Goal: Task Accomplishment & Management: Manage account settings

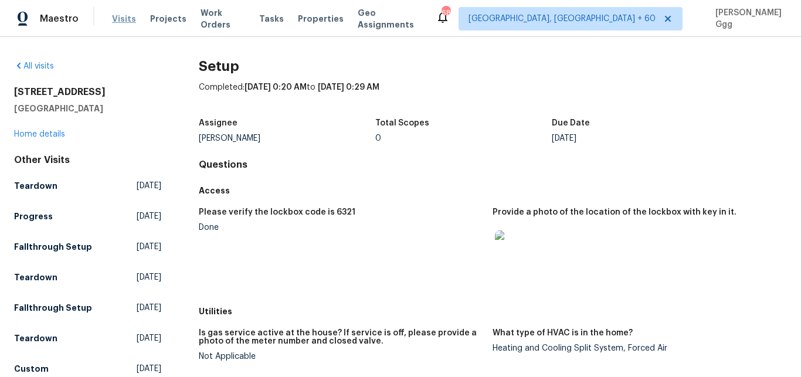
click at [125, 22] on span "Visits" at bounding box center [124, 19] width 24 height 12
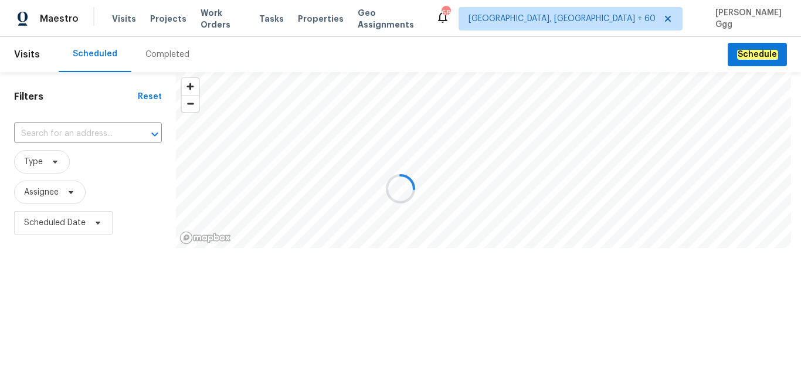
click at [158, 53] on div at bounding box center [400, 188] width 801 height 377
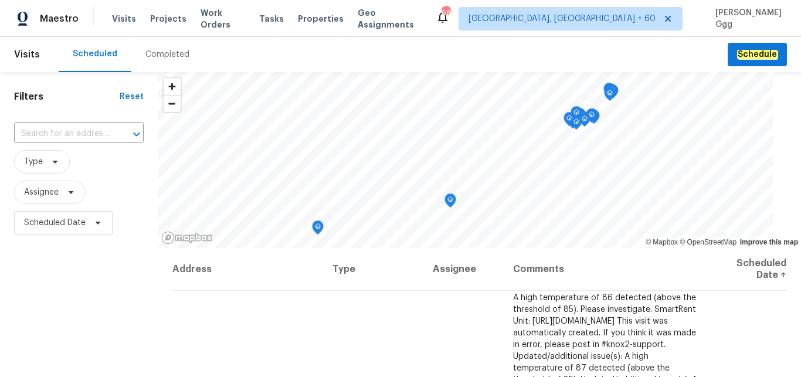
click at [154, 50] on div "Completed" at bounding box center [168, 55] width 44 height 12
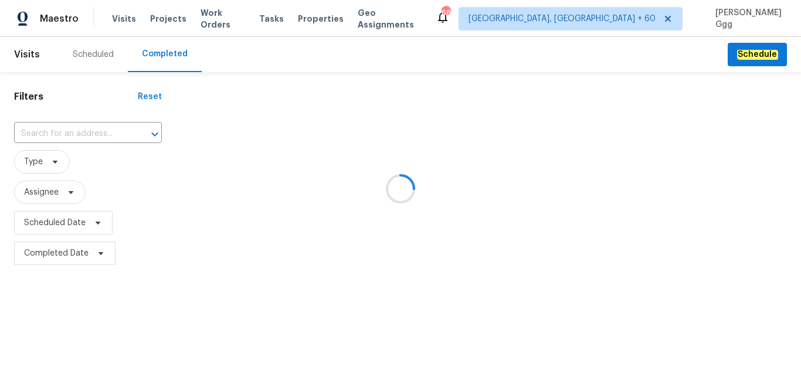
drag, startPoint x: 167, startPoint y: 144, endPoint x: 49, endPoint y: 150, distance: 118.1
click at [23, 132] on div at bounding box center [400, 188] width 801 height 377
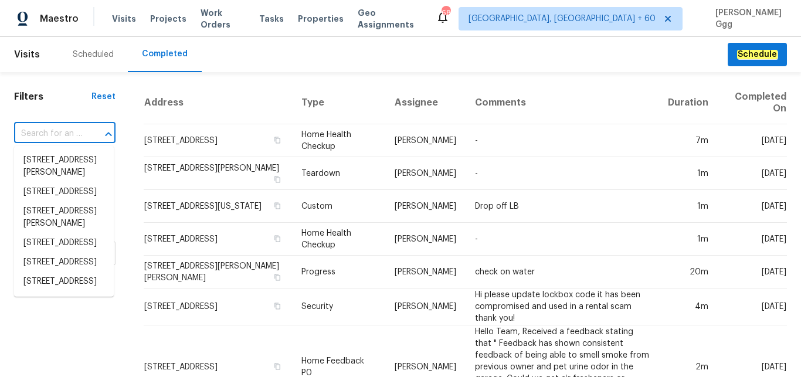
paste input "[STREET_ADDRESS]"
type input "[STREET_ADDRESS]"
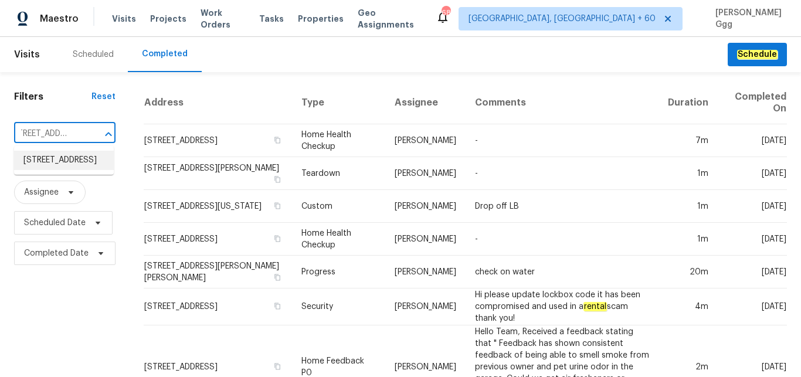
click at [50, 170] on li "[STREET_ADDRESS]" at bounding box center [64, 160] width 100 height 19
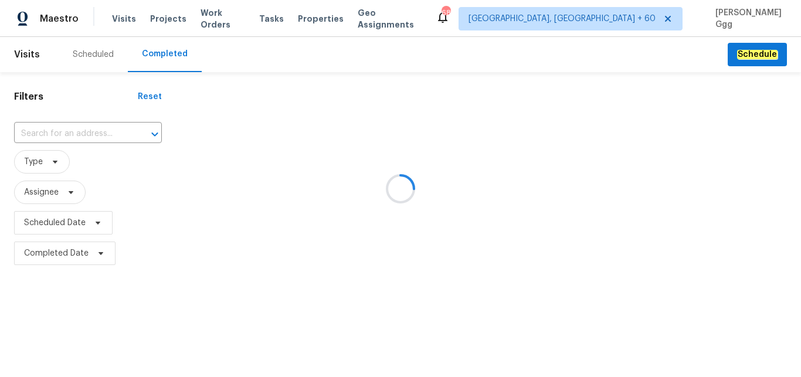
type input "[STREET_ADDRESS]"
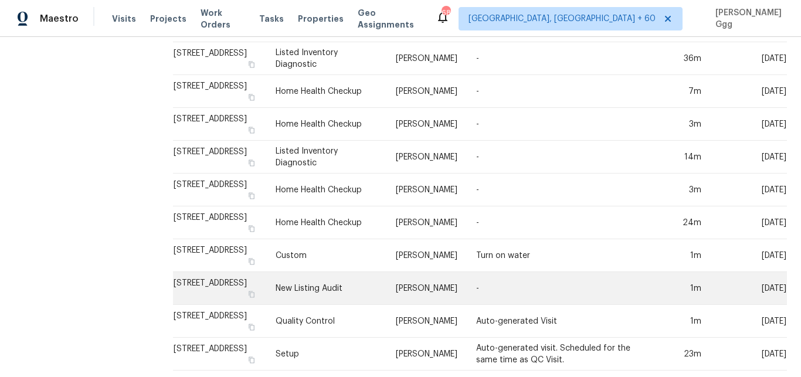
scroll to position [325, 0]
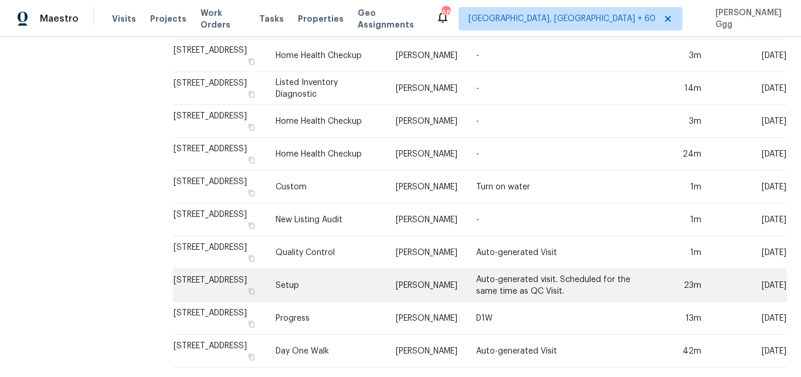
click at [338, 279] on td "Setup" at bounding box center [326, 285] width 121 height 33
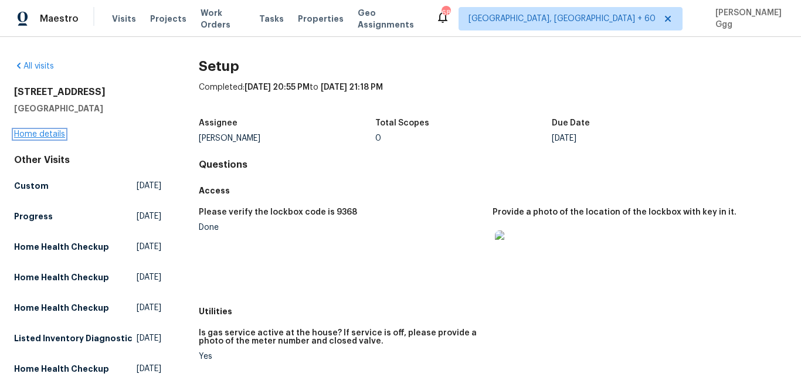
click at [50, 133] on link "Home details" at bounding box center [39, 134] width 51 height 8
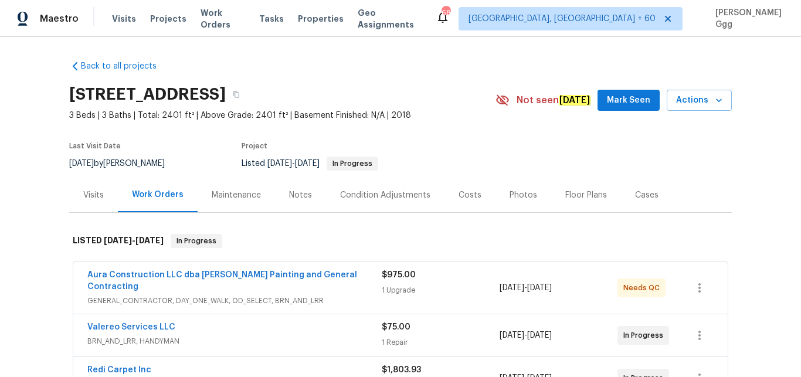
scroll to position [49, 0]
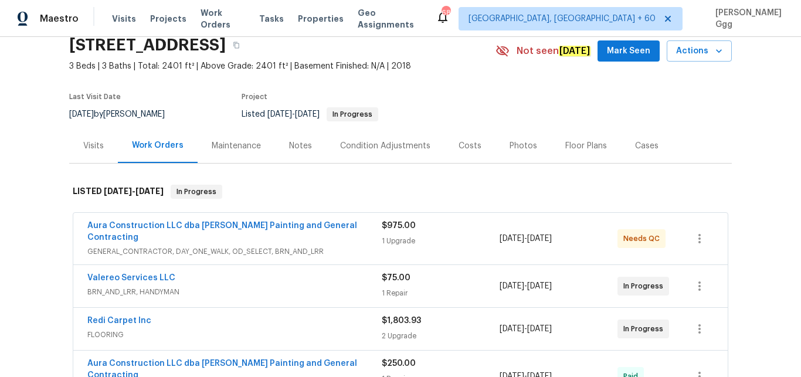
click at [512, 148] on div "Photos" at bounding box center [524, 146] width 28 height 12
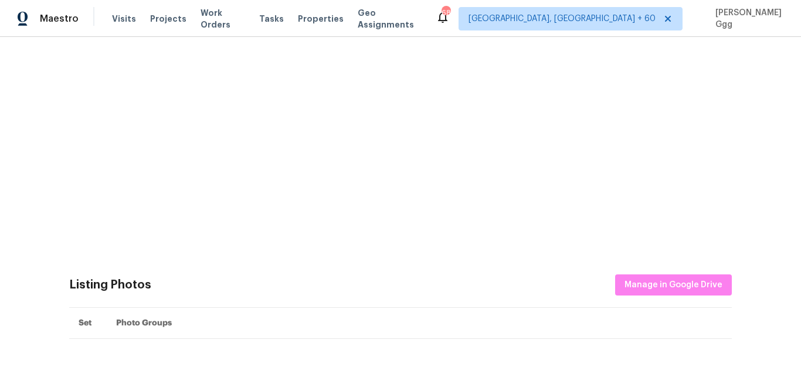
scroll to position [296, 0]
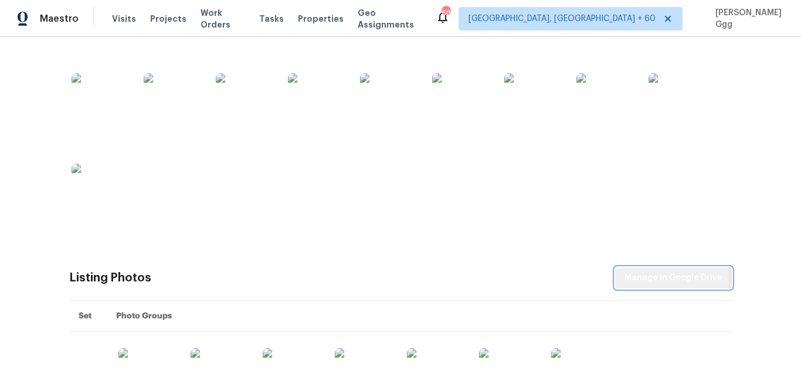
click at [648, 277] on span "Manage in Google Drive" at bounding box center [674, 278] width 98 height 15
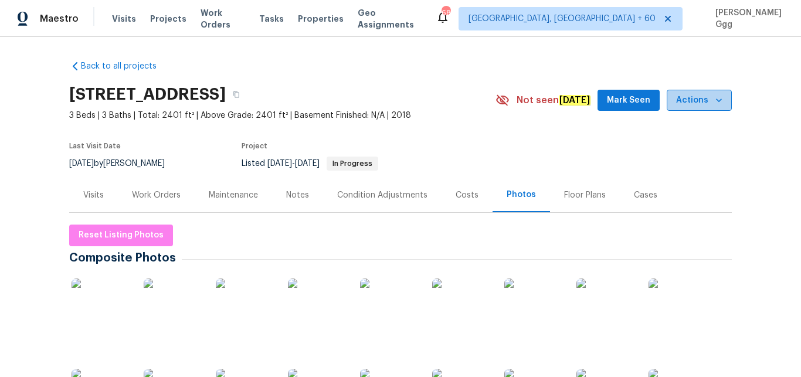
click at [713, 103] on icon "button" at bounding box center [719, 100] width 12 height 12
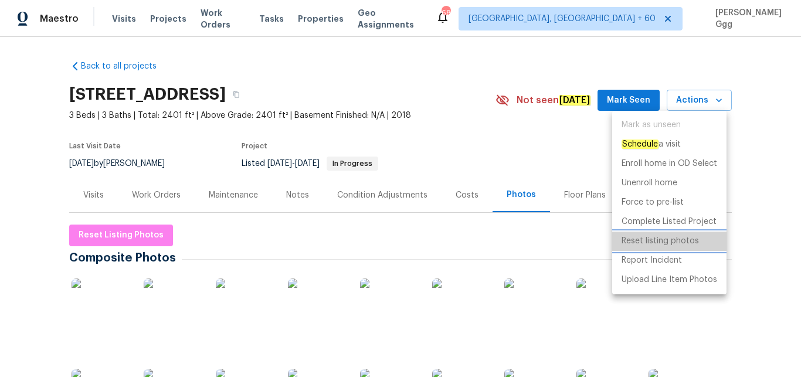
click at [655, 241] on p "Reset listing photos" at bounding box center [660, 241] width 77 height 12
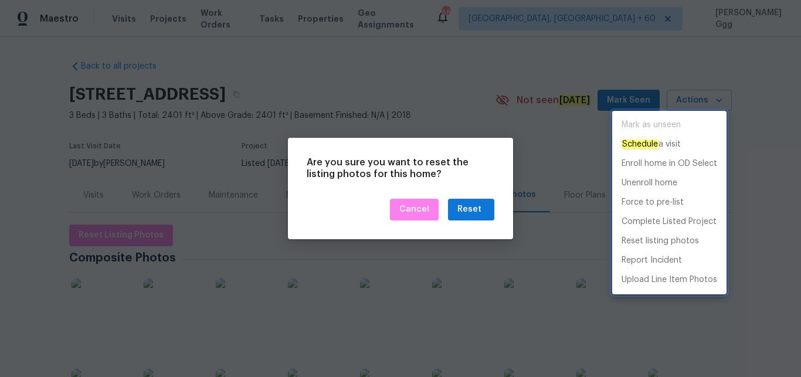
click at [468, 208] on div at bounding box center [400, 188] width 801 height 377
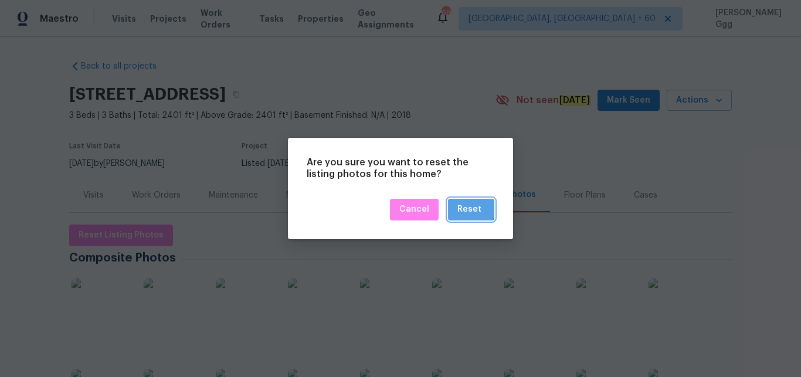
click at [468, 208] on div "Reset" at bounding box center [470, 209] width 24 height 15
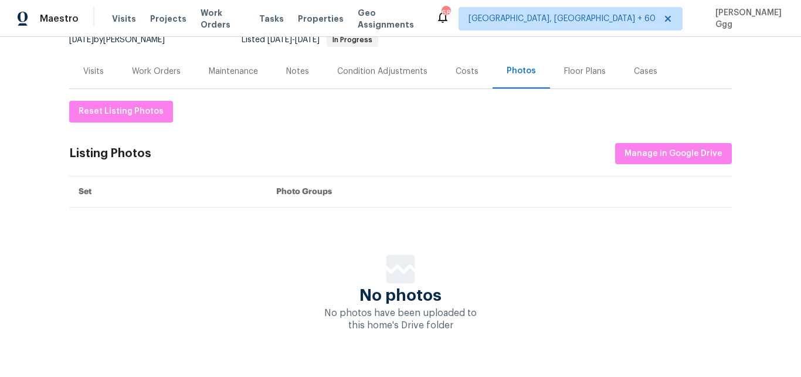
scroll to position [130, 0]
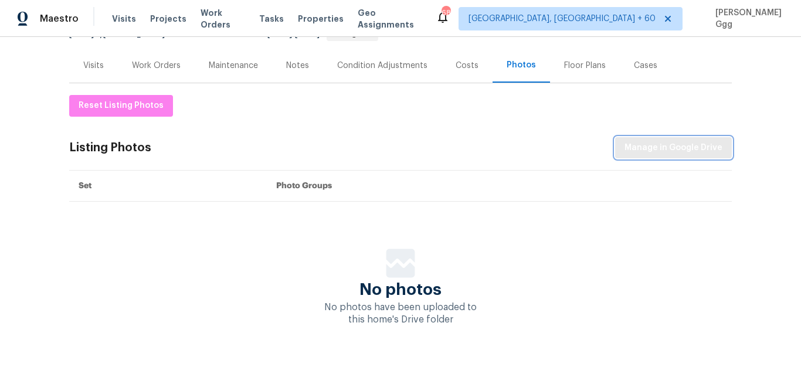
click at [634, 146] on span "Manage in Google Drive" at bounding box center [674, 148] width 98 height 15
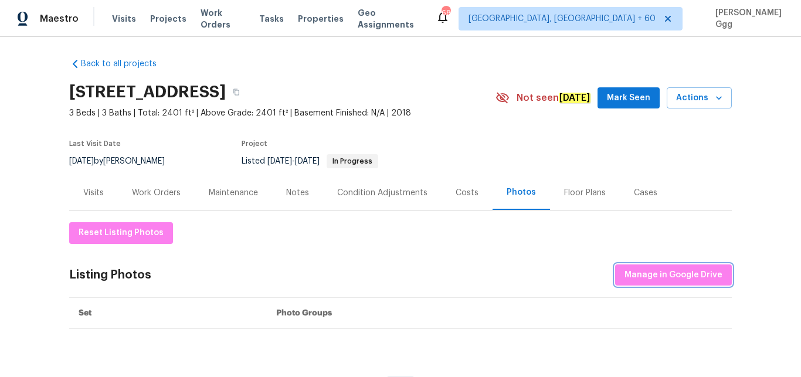
scroll to position [0, 0]
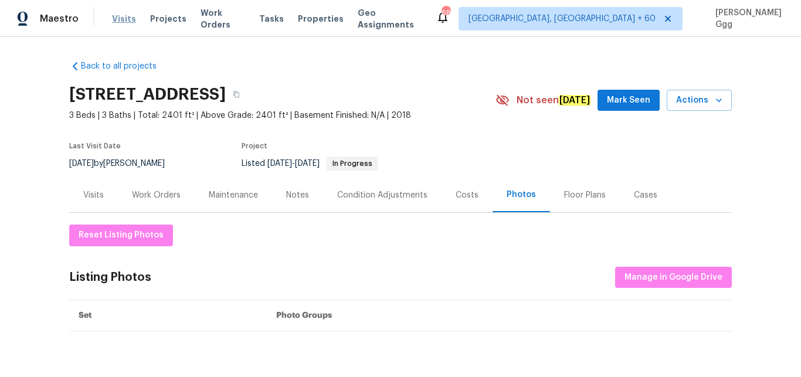
click at [128, 19] on span "Visits" at bounding box center [124, 19] width 24 height 12
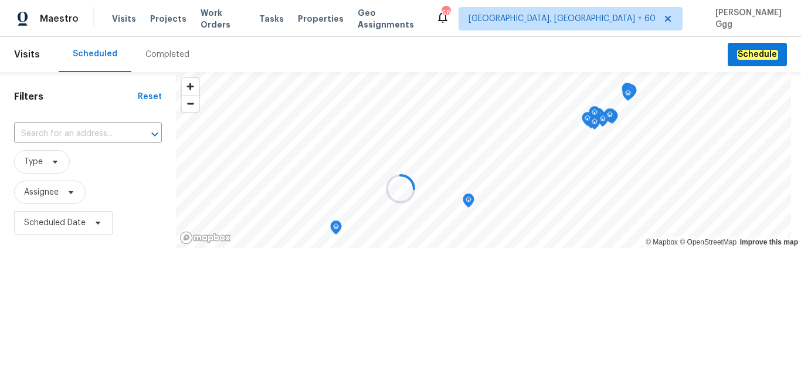
click at [154, 55] on div "Completed" at bounding box center [168, 55] width 44 height 12
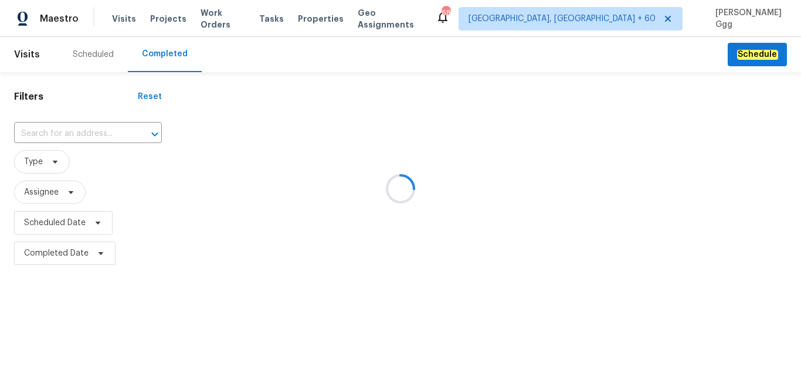
click at [67, 128] on div at bounding box center [400, 188] width 801 height 377
click at [35, 130] on div at bounding box center [400, 188] width 801 height 377
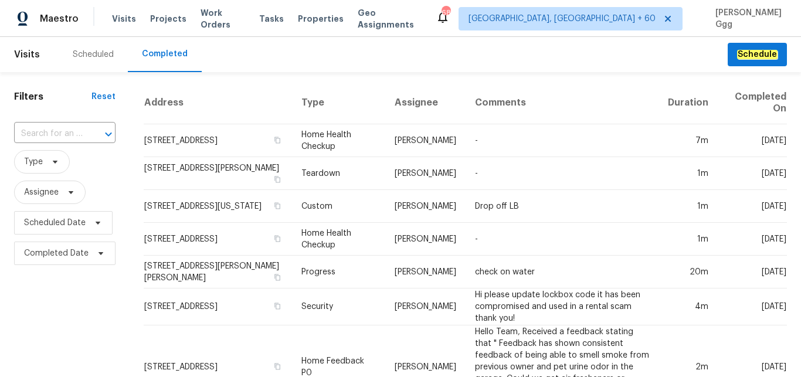
click at [35, 130] on input "text" at bounding box center [48, 134] width 69 height 18
paste input "[STREET_ADDRESS][PERSON_NAME]"
type input "[STREET_ADDRESS][PERSON_NAME]"
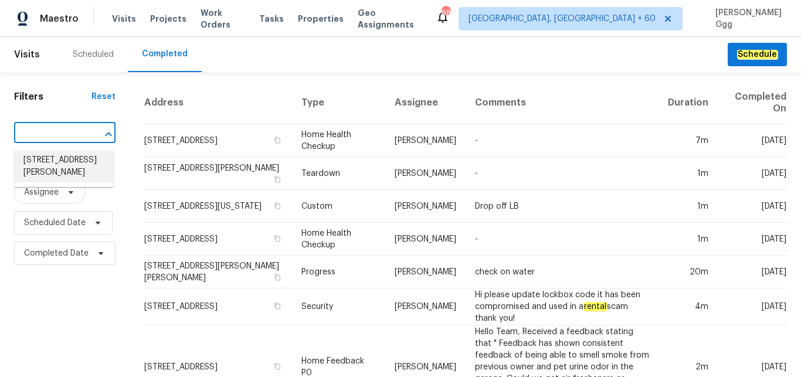
click at [45, 158] on li "[STREET_ADDRESS][PERSON_NAME]" at bounding box center [64, 167] width 100 height 32
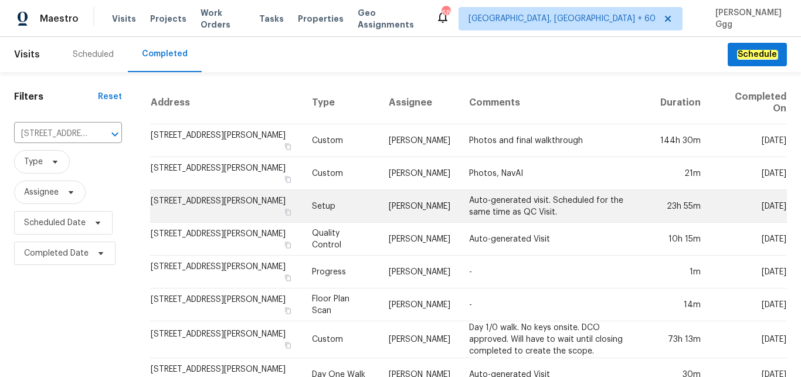
click at [313, 196] on td "Setup" at bounding box center [341, 206] width 77 height 33
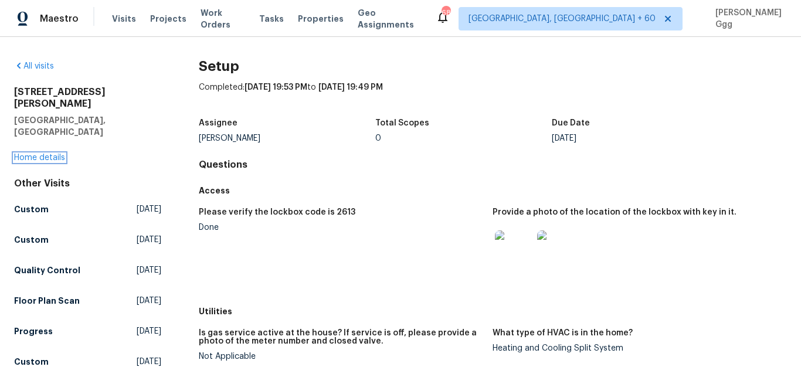
click at [48, 154] on link "Home details" at bounding box center [39, 158] width 51 height 8
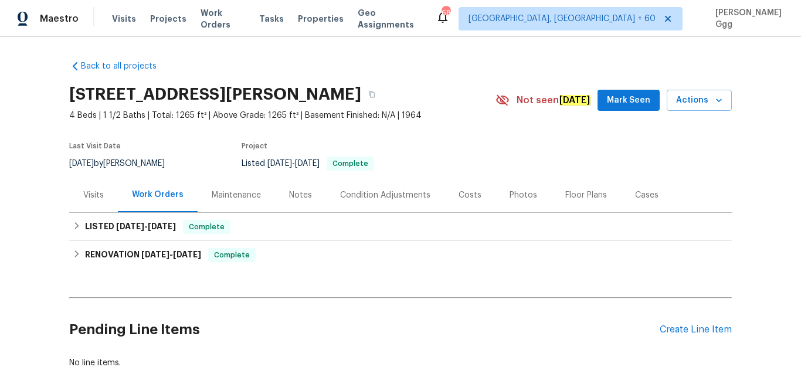
click at [511, 195] on div "Photos" at bounding box center [524, 196] width 28 height 12
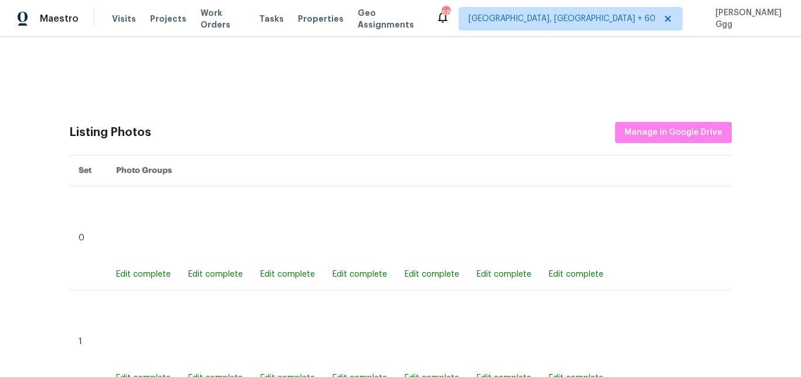
scroll to position [305, 0]
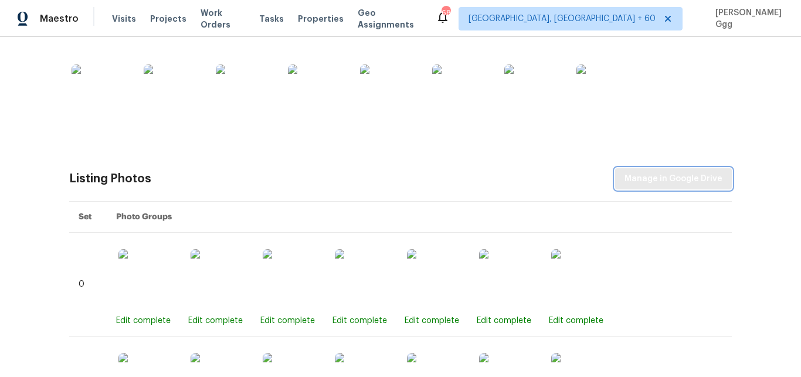
click at [678, 173] on span "Manage in Google Drive" at bounding box center [674, 179] width 98 height 15
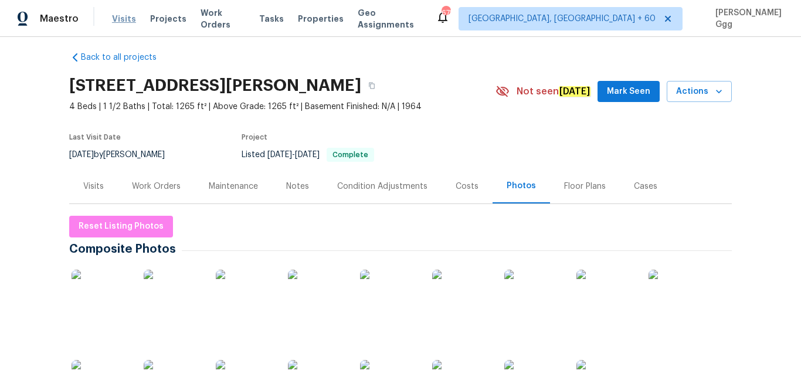
click at [131, 21] on span "Visits" at bounding box center [124, 19] width 24 height 12
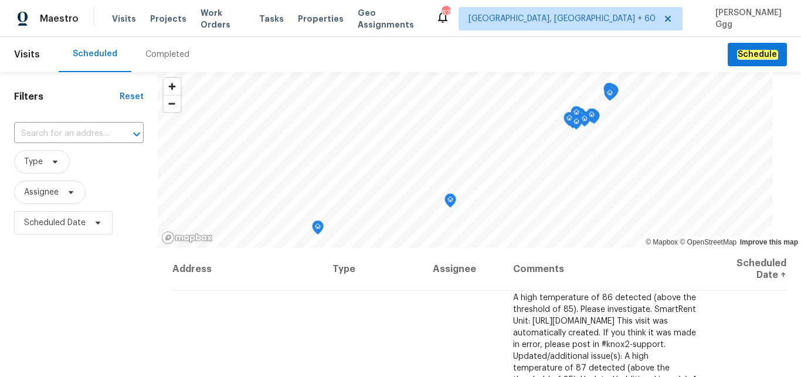
click at [156, 58] on div "Completed" at bounding box center [168, 55] width 44 height 12
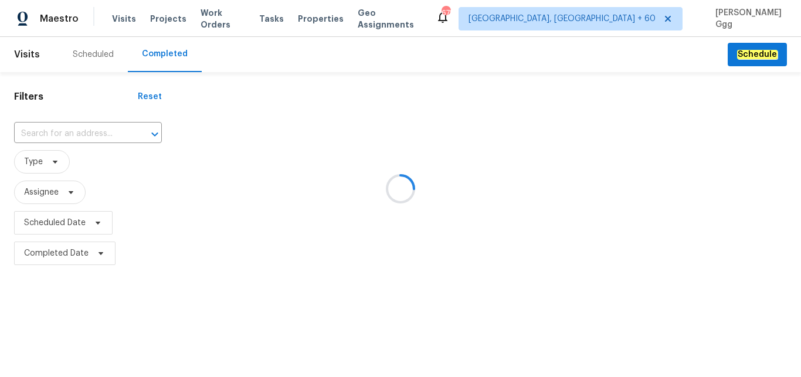
click at [50, 134] on div at bounding box center [400, 188] width 801 height 377
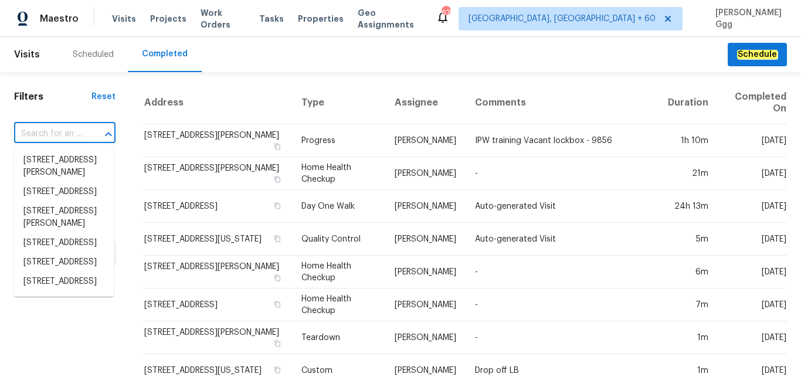
paste input "[STREET_ADDRESS][PERSON_NAME]"
type input "[STREET_ADDRESS][PERSON_NAME]"
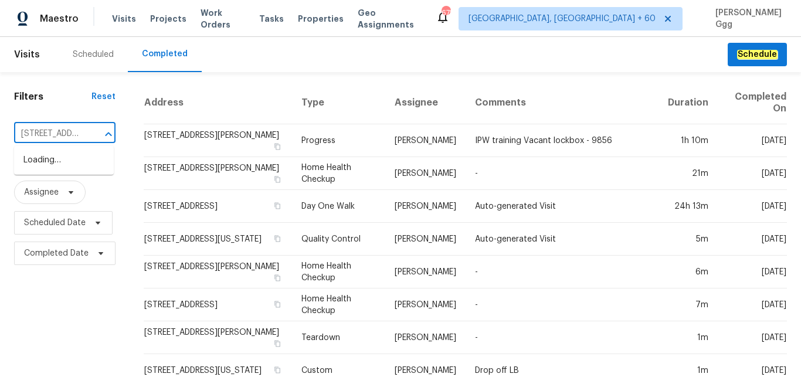
scroll to position [0, 102]
click at [62, 170] on li "[STREET_ADDRESS][PERSON_NAME]" at bounding box center [64, 167] width 100 height 32
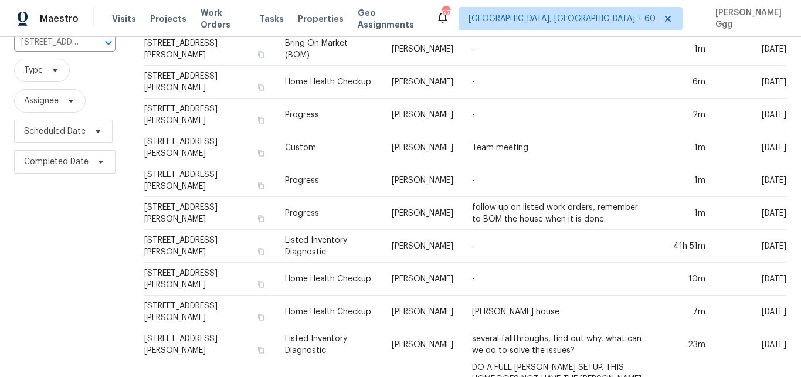
scroll to position [79, 0]
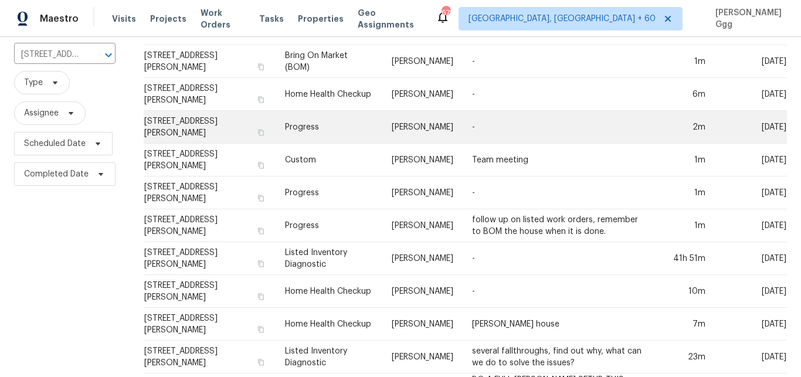
click at [302, 128] on td "Progress" at bounding box center [329, 127] width 107 height 33
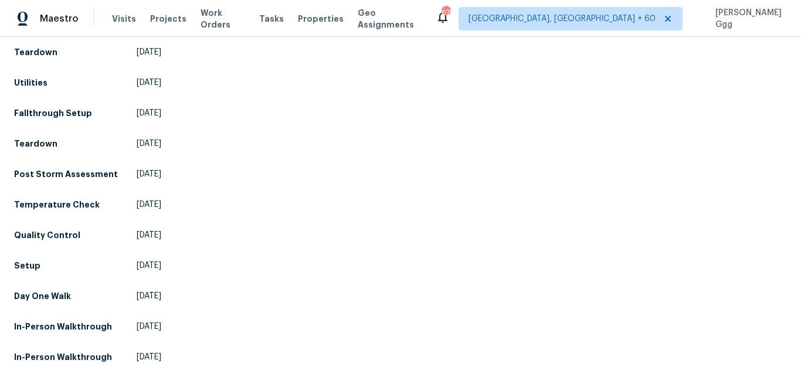
scroll to position [707, 0]
click at [26, 260] on h5 "Setup" at bounding box center [27, 266] width 26 height 12
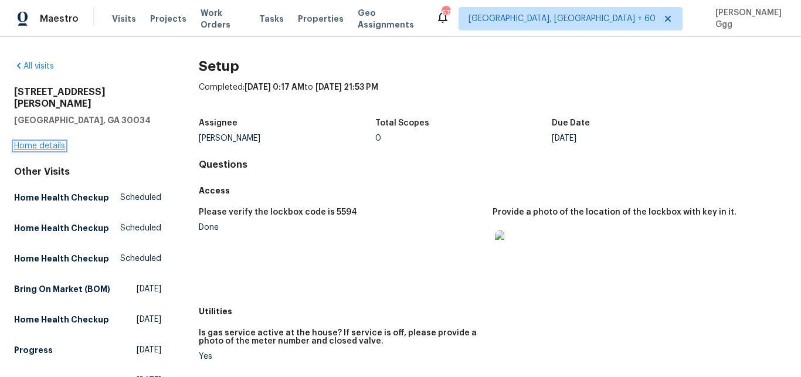
click at [34, 142] on link "Home details" at bounding box center [39, 146] width 51 height 8
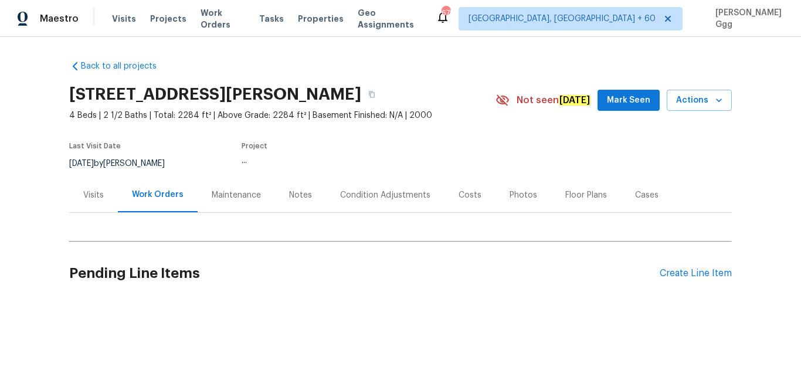
click at [510, 195] on div "Photos" at bounding box center [524, 196] width 28 height 12
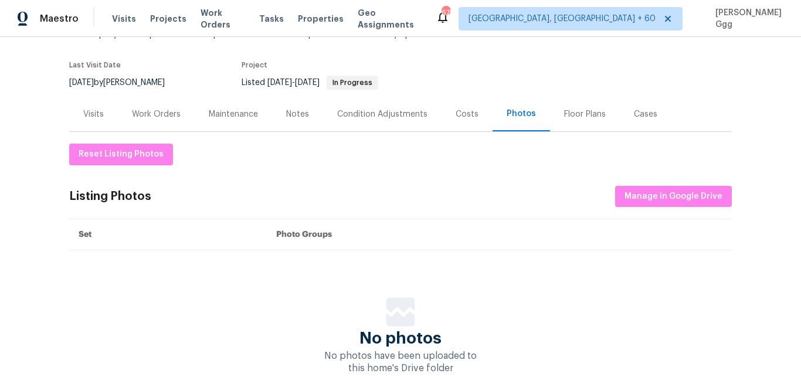
scroll to position [11, 0]
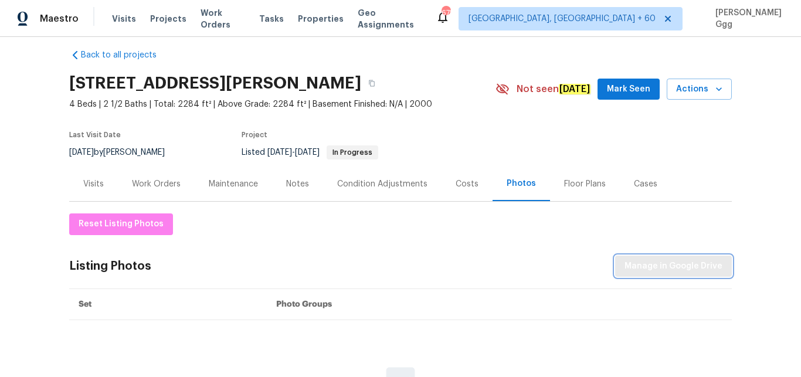
click at [653, 263] on span "Manage in Google Drive" at bounding box center [674, 266] width 98 height 15
click at [719, 92] on icon "button" at bounding box center [719, 89] width 12 height 12
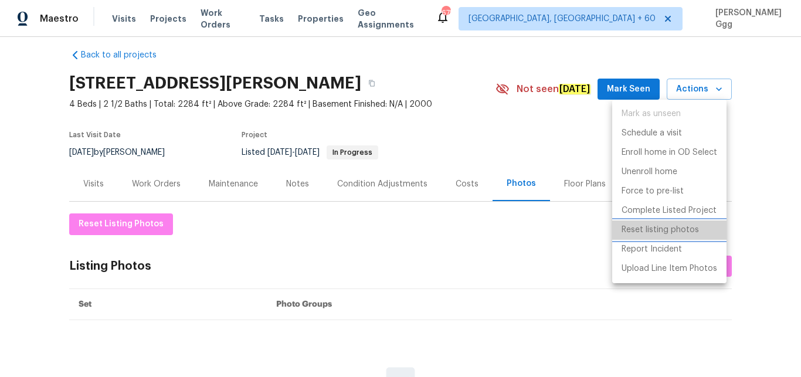
click at [682, 227] on p "Reset listing photos" at bounding box center [660, 230] width 77 height 12
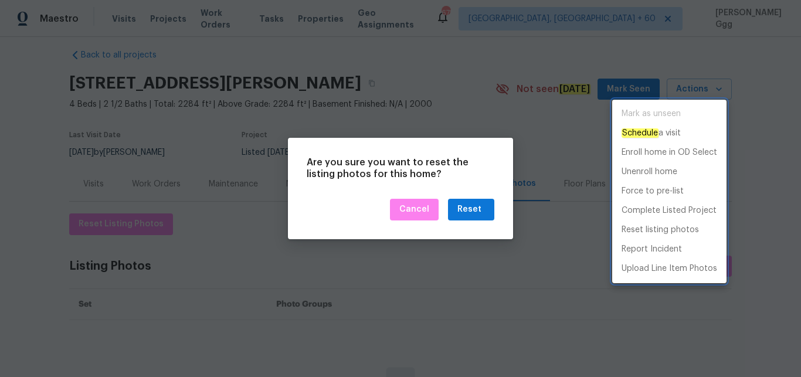
click at [484, 207] on div at bounding box center [400, 188] width 801 height 377
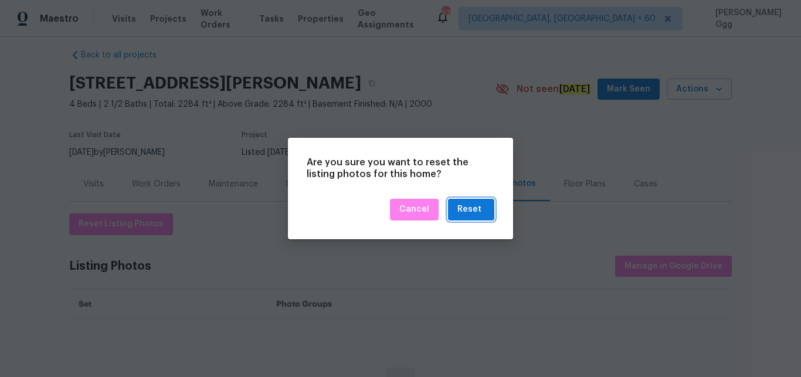
click at [479, 212] on div "Reset" at bounding box center [470, 209] width 24 height 15
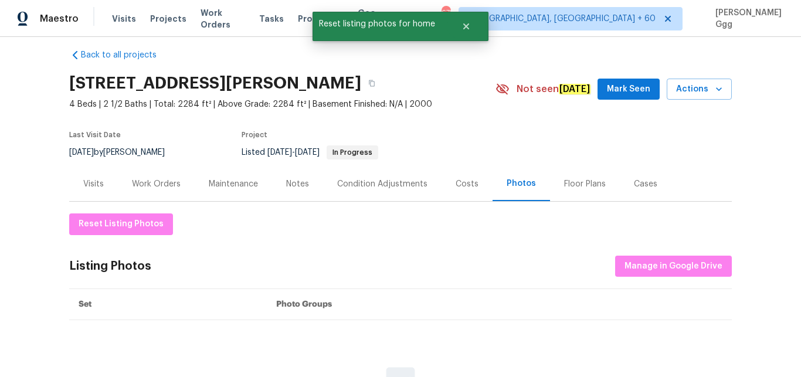
scroll to position [0, 0]
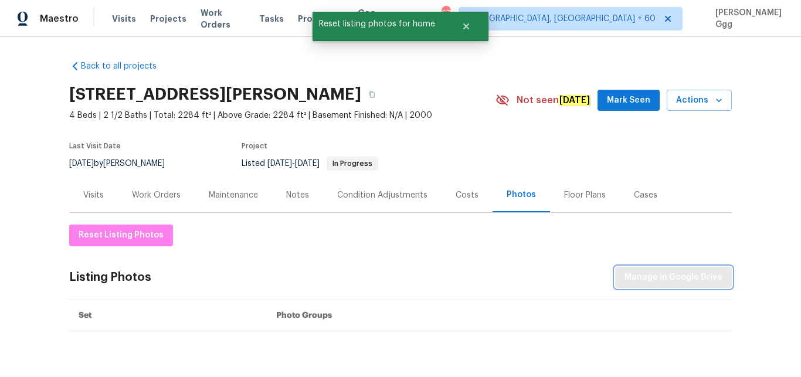
click at [633, 272] on span "Manage in Google Drive" at bounding box center [674, 277] width 98 height 15
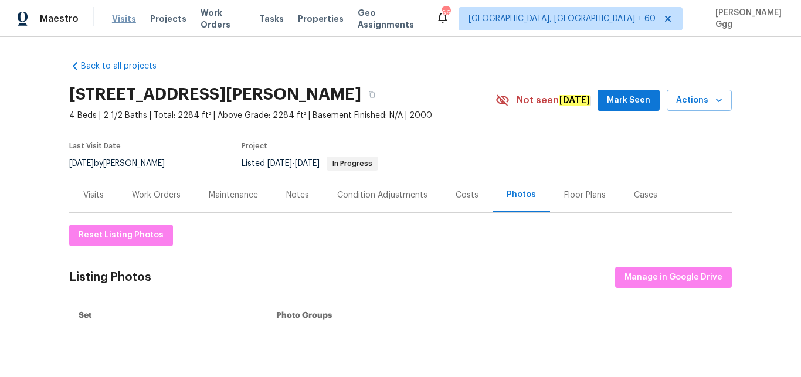
click at [122, 19] on span "Visits" at bounding box center [124, 19] width 24 height 12
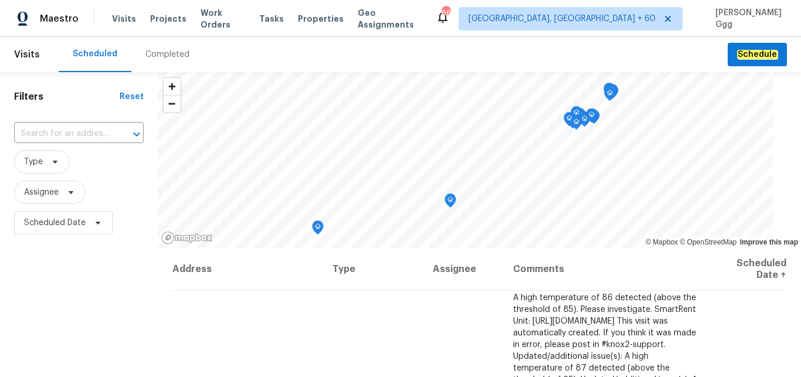
click at [147, 49] on div "Completed" at bounding box center [168, 55] width 44 height 12
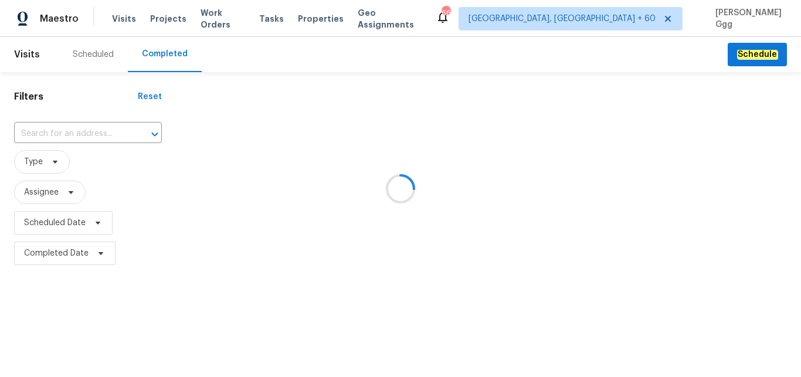
click at [60, 129] on div at bounding box center [400, 188] width 801 height 377
click at [57, 130] on div at bounding box center [400, 188] width 801 height 377
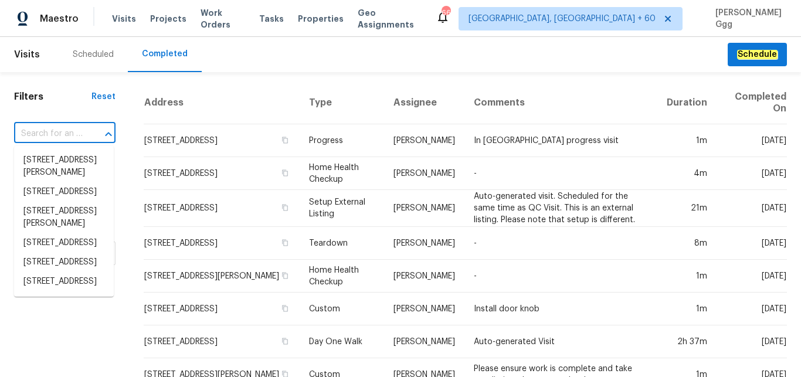
paste input "[STREET_ADDRESS]"
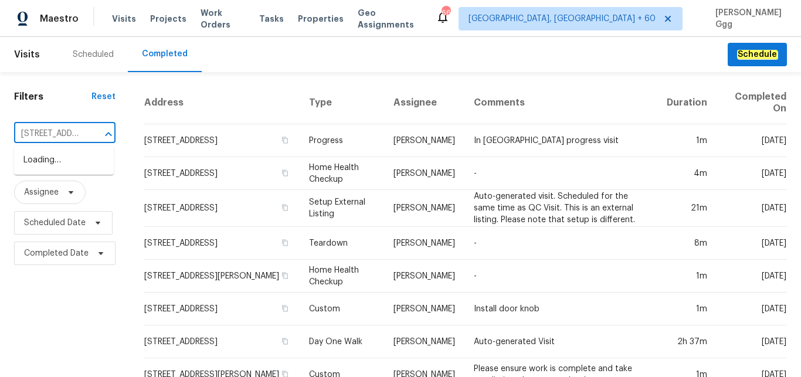
type input "[STREET_ADDRESS]"
click at [56, 165] on li "[STREET_ADDRESS]" at bounding box center [64, 160] width 100 height 19
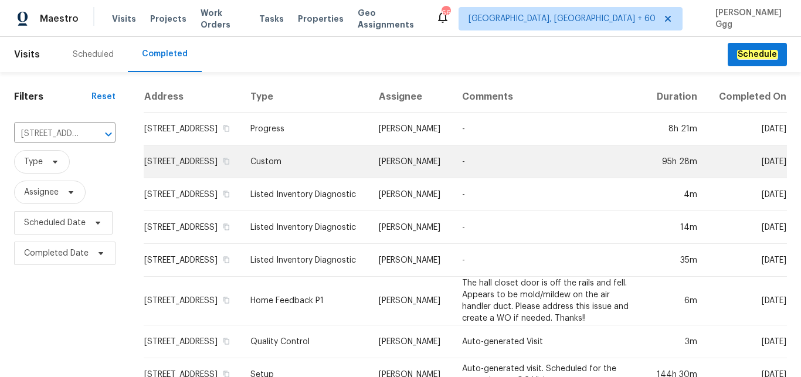
scroll to position [111, 0]
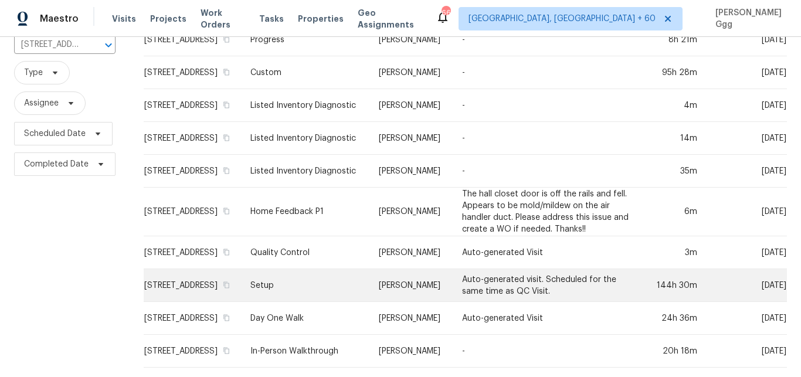
click at [309, 272] on td "Setup" at bounding box center [305, 285] width 128 height 33
